Goal: Contribute content

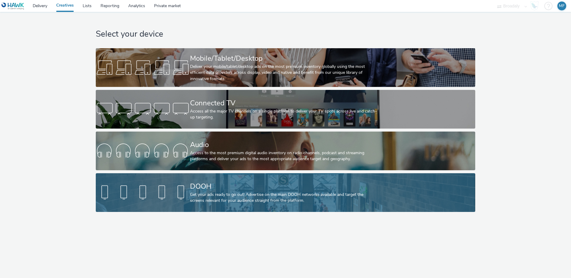
click at [192, 180] on div "DOOH Get your ads ready to go out! Advertise on the main DOOH networks availabl…" at bounding box center [284, 192] width 189 height 39
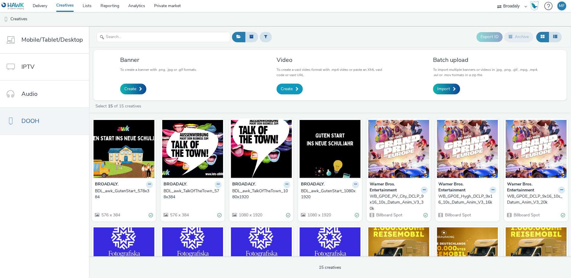
click at [294, 91] on link "Create" at bounding box center [290, 89] width 26 height 11
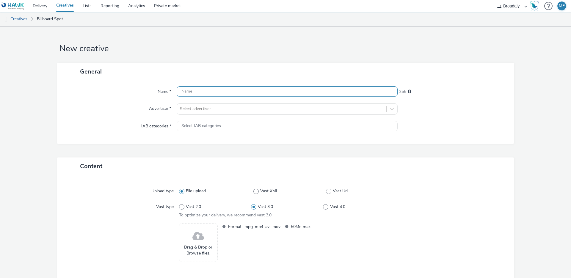
click at [212, 89] on input "text" at bounding box center [287, 91] width 221 height 10
type input "SVG_DOOH_9_16_Saisoneroeffnung"
click at [169, 71] on div "General" at bounding box center [285, 72] width 457 height 18
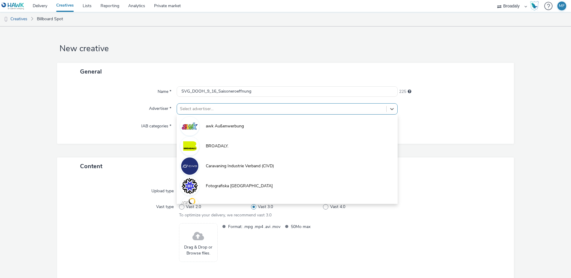
click at [188, 111] on div at bounding box center [281, 108] width 203 height 7
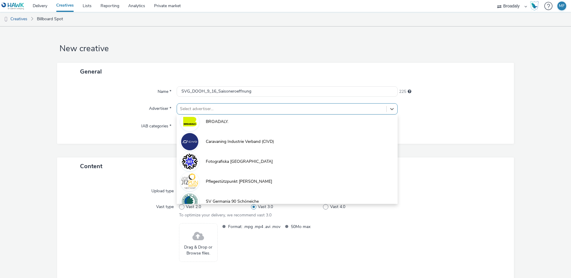
scroll to position [68, 0]
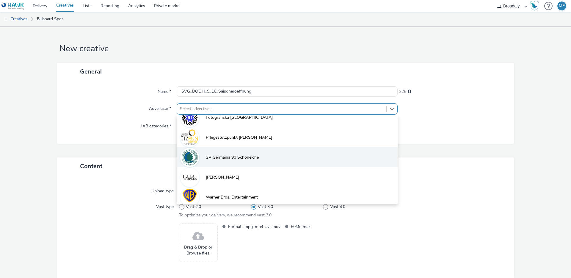
click at [219, 155] on span "SV Germania 90 Schöneiche" at bounding box center [232, 157] width 53 height 6
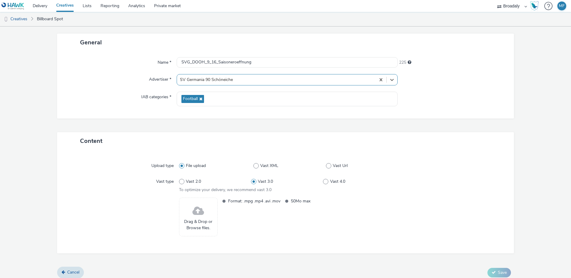
scroll to position [34, 0]
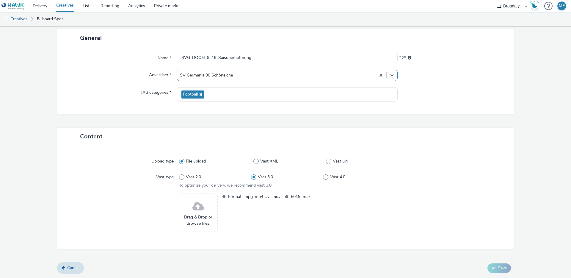
click at [198, 210] on span at bounding box center [198, 207] width 12 height 16
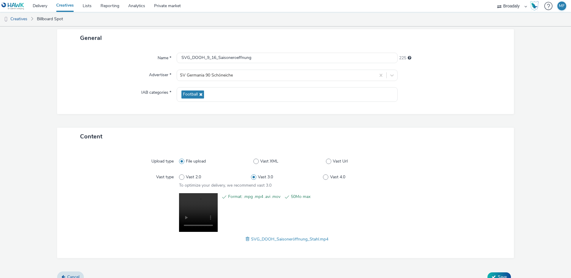
scroll to position [43, 0]
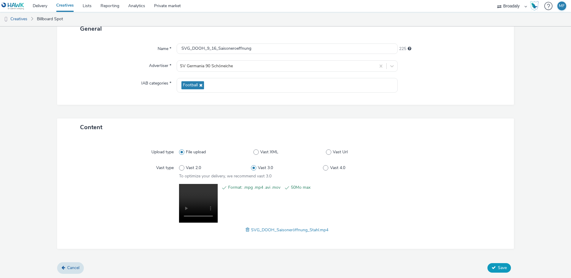
click at [491, 271] on button "Save" at bounding box center [498, 268] width 23 height 10
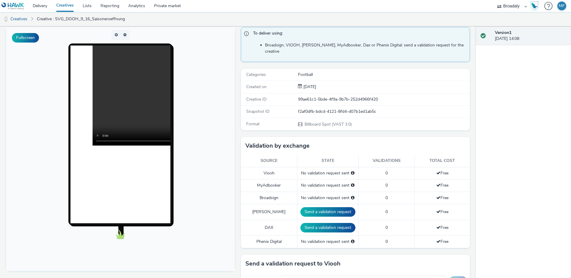
scroll to position [81, 0]
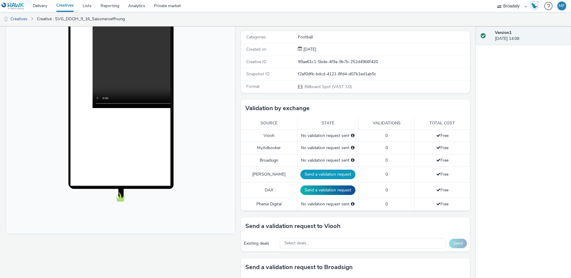
click at [333, 171] on button "Send a validation request" at bounding box center [327, 175] width 55 height 10
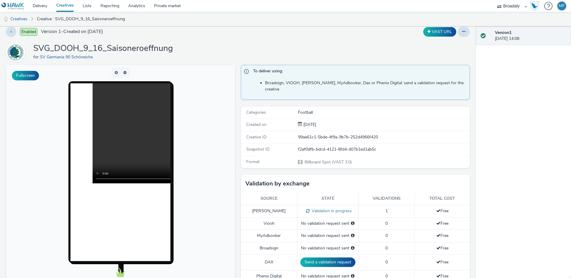
scroll to position [0, 0]
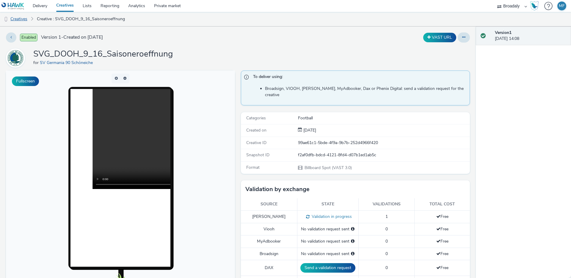
click at [12, 21] on link "Creatives" at bounding box center [15, 19] width 30 height 14
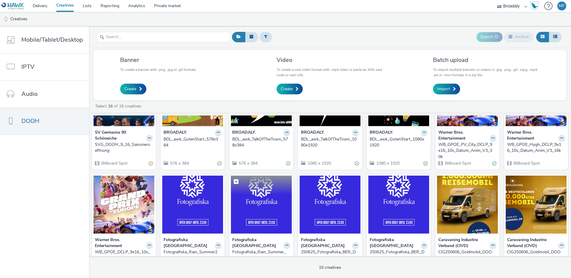
scroll to position [14, 0]
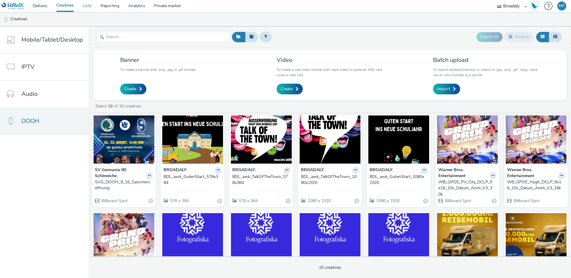
click at [84, 6] on link "Lists" at bounding box center [87, 6] width 18 height 12
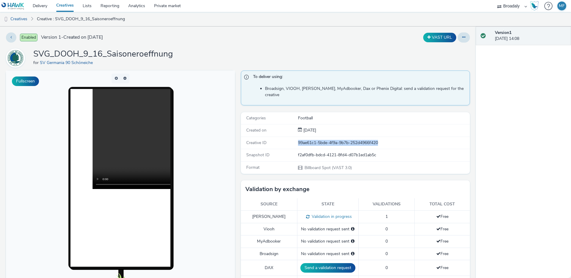
drag, startPoint x: 383, startPoint y: 139, endPoint x: 293, endPoint y: 136, distance: 90.2
click at [293, 137] on div "Creative ID 99ae61c1-5bde-4f9a-9b7b-252d4966f420" at bounding box center [355, 143] width 229 height 12
copy div "99ae61c1-5bde-4f9a-9b7b-252d4966f420"
click at [34, 9] on link "Delivery" at bounding box center [39, 6] width 23 height 12
